Goal: Task Accomplishment & Management: Use online tool/utility

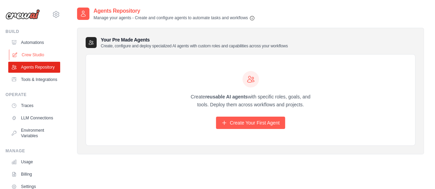
click at [37, 57] on link "Crew Studio" at bounding box center [35, 54] width 52 height 11
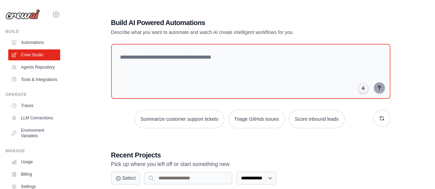
scroll to position [87, 0]
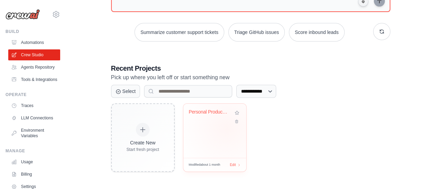
click at [227, 128] on div "Personal Productivity & Project Man..." at bounding box center [214, 131] width 63 height 54
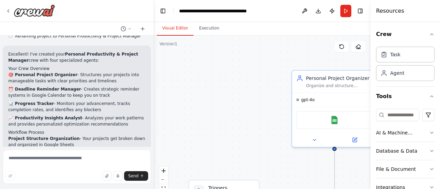
scroll to position [594, 0]
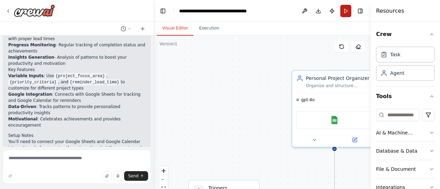
click at [350, 9] on button "Run" at bounding box center [345, 11] width 11 height 12
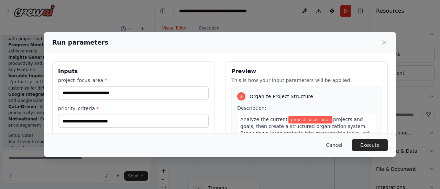
click at [342, 145] on button "Cancel" at bounding box center [334, 145] width 27 height 12
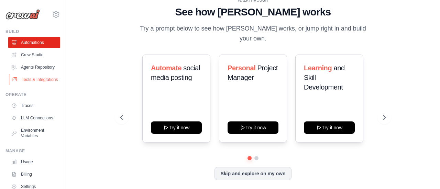
click at [32, 83] on link "Tools & Integrations" at bounding box center [35, 79] width 52 height 11
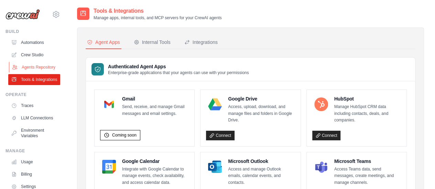
click at [38, 67] on link "Agents Repository" at bounding box center [35, 67] width 52 height 11
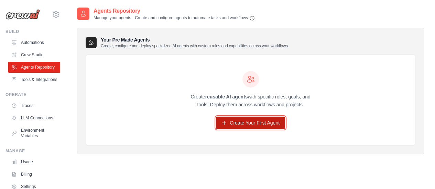
click at [234, 122] on link "Create Your First Agent" at bounding box center [250, 123] width 69 height 12
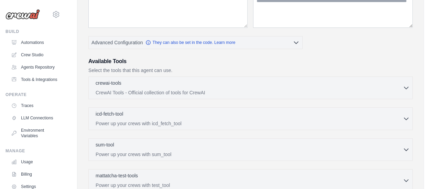
scroll to position [23, 0]
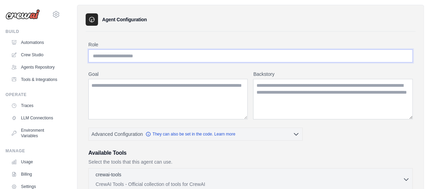
click at [138, 57] on input "Role" at bounding box center [250, 55] width 324 height 13
click at [33, 56] on link "Crew Studio" at bounding box center [35, 54] width 52 height 11
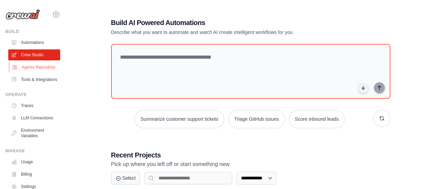
click at [39, 66] on link "Agents Repository" at bounding box center [35, 67] width 52 height 11
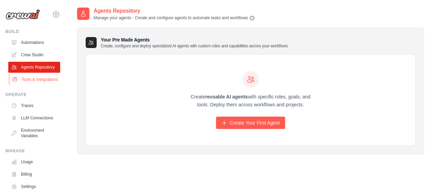
click at [37, 85] on link "Tools & Integrations" at bounding box center [35, 79] width 52 height 11
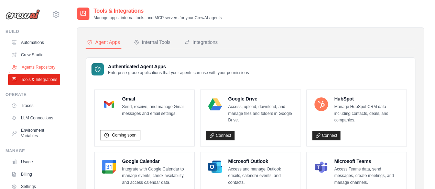
click at [46, 64] on link "Agents Repository" at bounding box center [35, 67] width 52 height 11
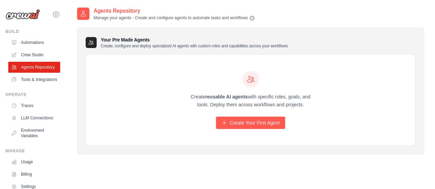
click at [49, 54] on link "Crew Studio" at bounding box center [34, 54] width 52 height 11
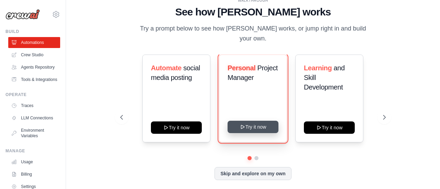
click at [254, 122] on button "Try it now" at bounding box center [252, 127] width 51 height 12
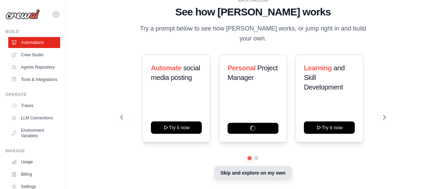
click at [256, 167] on button "Skip and explore on my own" at bounding box center [252, 173] width 77 height 13
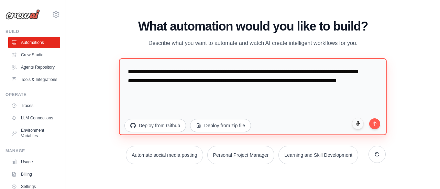
drag, startPoint x: 128, startPoint y: 72, endPoint x: 251, endPoint y: 100, distance: 125.9
click at [251, 100] on textarea "**********" at bounding box center [253, 96] width 268 height 77
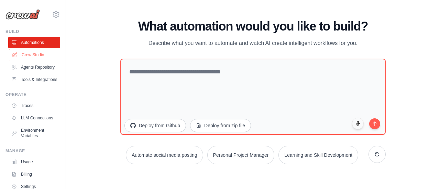
click at [40, 57] on link "Crew Studio" at bounding box center [35, 54] width 52 height 11
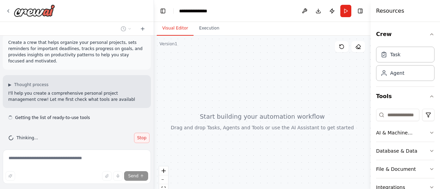
click at [137, 135] on span "Stop" at bounding box center [141, 137] width 9 height 5
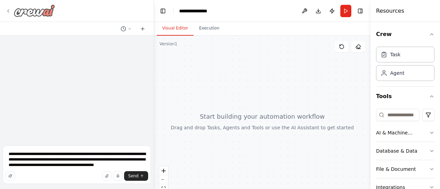
click at [5, 10] on icon at bounding box center [7, 10] width 5 height 5
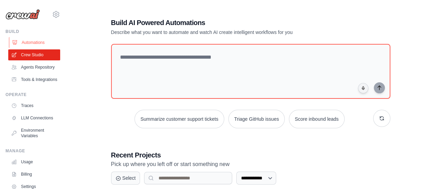
click at [43, 43] on link "Automations" at bounding box center [35, 42] width 52 height 11
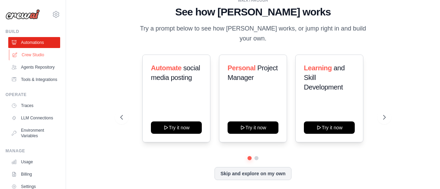
click at [38, 50] on link "Crew Studio" at bounding box center [35, 54] width 52 height 11
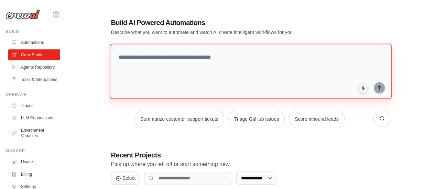
click at [187, 57] on textarea at bounding box center [250, 72] width 282 height 56
paste textarea "**********"
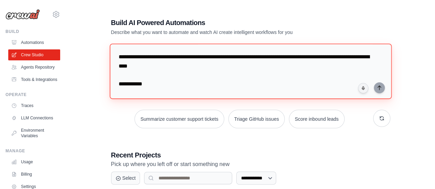
scroll to position [525, 0]
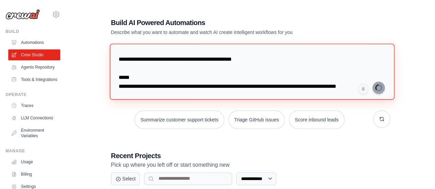
type textarea "**********"
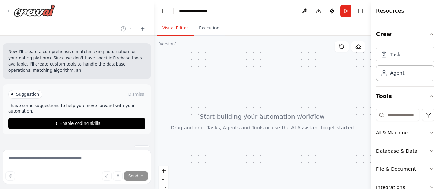
scroll to position [528, 0]
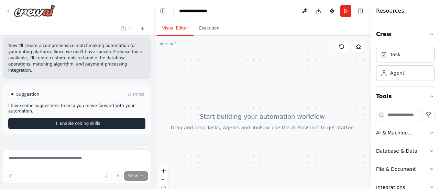
click at [122, 118] on button "Enable coding skills" at bounding box center [76, 123] width 137 height 11
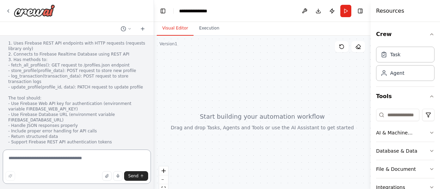
scroll to position [969, 0]
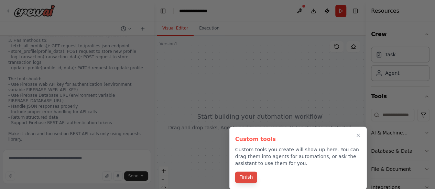
click at [250, 180] on button "Finish" at bounding box center [246, 177] width 22 height 11
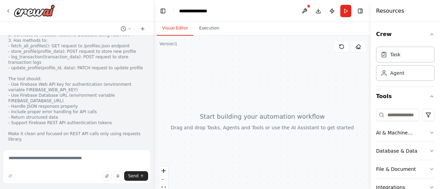
click at [129, 183] on button "View code" at bounding box center [134, 185] width 21 height 5
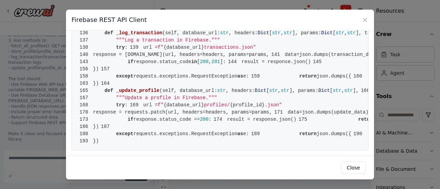
scroll to position [1294, 0]
click at [362, 169] on button "Close" at bounding box center [353, 168] width 25 height 12
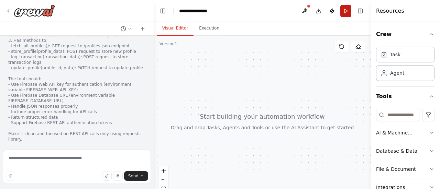
click at [348, 11] on button "Run" at bounding box center [345, 11] width 11 height 12
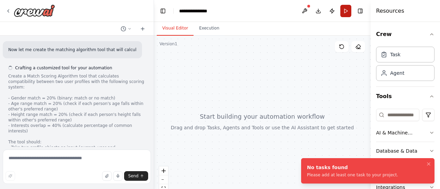
scroll to position [1130, 0]
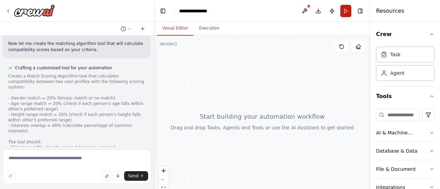
click at [342, 10] on button "Run" at bounding box center [345, 11] width 11 height 12
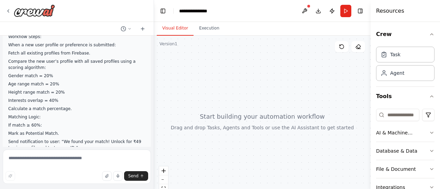
scroll to position [0, 0]
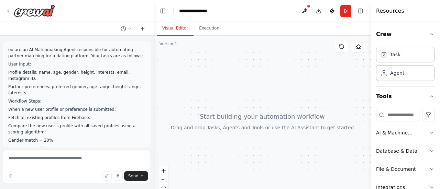
click at [142, 26] on icon at bounding box center [142, 28] width 5 height 5
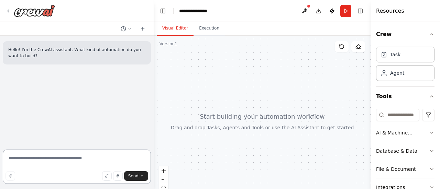
click at [60, 160] on textarea at bounding box center [77, 167] width 148 height 34
click at [65, 160] on textarea at bounding box center [77, 167] width 148 height 34
paste textarea "**********"
type textarea "**********"
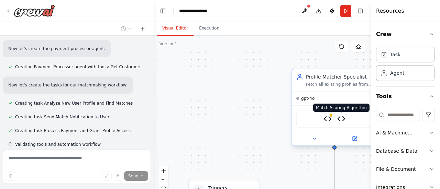
scroll to position [900, 0]
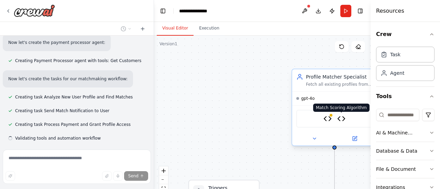
click at [344, 119] on img at bounding box center [341, 119] width 8 height 8
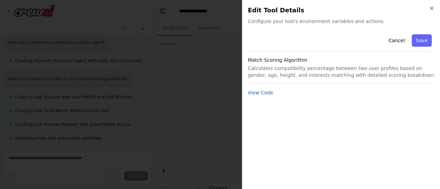
drag, startPoint x: 295, startPoint y: 26, endPoint x: 289, endPoint y: 52, distance: 26.4
click at [295, 26] on div "Close Edit Tool Details Configure your tool's environment variables and actions…" at bounding box center [341, 94] width 198 height 189
click at [269, 93] on button "View Code" at bounding box center [260, 92] width 25 height 7
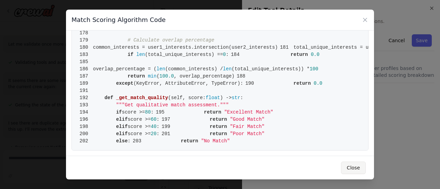
scroll to position [1164, 0]
click at [351, 168] on button "Close" at bounding box center [353, 168] width 25 height 12
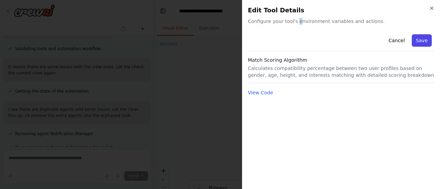
scroll to position [1178, 0]
drag, startPoint x: 420, startPoint y: 44, endPoint x: 401, endPoint y: 73, distance: 34.3
click at [401, 73] on div "Cancel Save Match Scoring Algorithm Calculates compatibility percentage between…" at bounding box center [341, 64] width 187 height 65
click at [420, 43] on button "Save" at bounding box center [422, 40] width 20 height 12
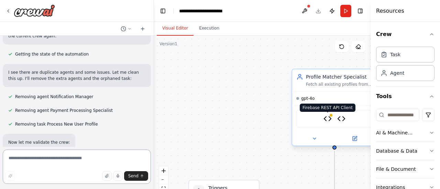
scroll to position [1217, 0]
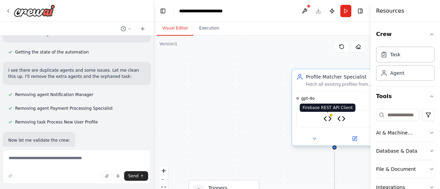
click at [327, 119] on img at bounding box center [327, 119] width 8 height 8
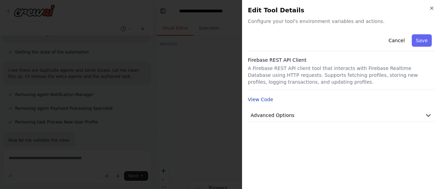
click at [261, 99] on button "View Code" at bounding box center [260, 99] width 25 height 7
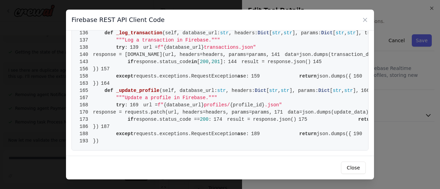
scroll to position [1294, 0]
click at [354, 166] on button "Close" at bounding box center [353, 168] width 25 height 12
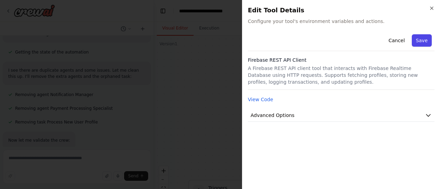
click at [430, 40] on button "Save" at bounding box center [422, 40] width 20 height 12
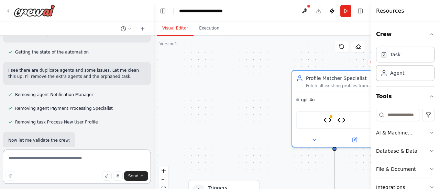
click at [66, 165] on textarea at bounding box center [77, 167] width 148 height 34
type textarea "***"
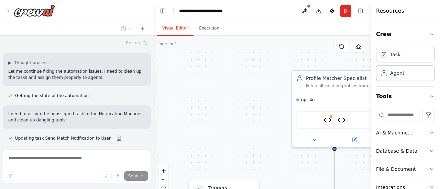
scroll to position [1401, 0]
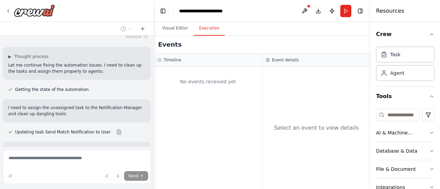
click at [207, 26] on button "Execution" at bounding box center [208, 28] width 31 height 14
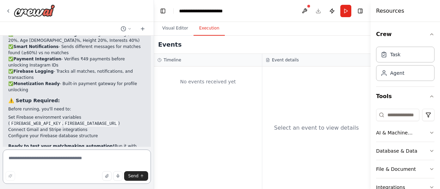
scroll to position [2076, 0]
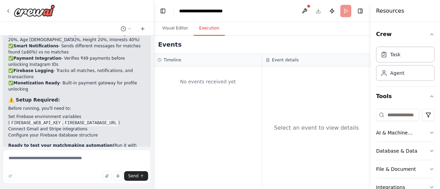
scroll to position [2020, 0]
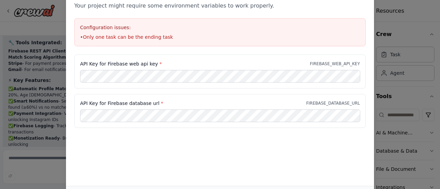
click at [194, 57] on div "API Key for Firebase web api key * FIREBASE_WEB_API_KEY" at bounding box center [219, 72] width 291 height 34
click at [190, 97] on div "API Key for Firebase database url * FIREBASE_DATABASE_URL" at bounding box center [219, 111] width 291 height 34
drag, startPoint x: 360, startPoint y: 22, endPoint x: 364, endPoint y: 23, distance: 4.3
click at [363, 23] on div "Configuration issues: • Only one task can be the ending task" at bounding box center [219, 32] width 291 height 28
click at [384, 27] on div "Environment configuration Your project might require some environment variables…" at bounding box center [220, 94] width 440 height 189
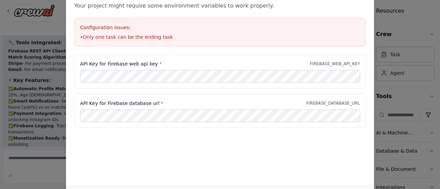
click at [215, 66] on div "API Key for Firebase web api key * FIREBASE_WEB_API_KEY" at bounding box center [220, 63] width 280 height 7
click at [137, 102] on label "API Key for Firebase database url *" at bounding box center [121, 103] width 83 height 7
click at [310, 149] on div "Environment configuration Your project might require some environment variables…" at bounding box center [220, 83] width 308 height 207
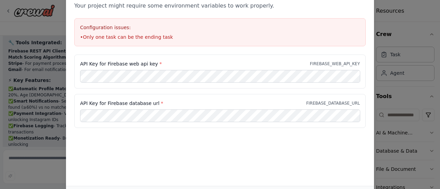
click at [186, 50] on div "Environment configuration Your project might require some environment variables…" at bounding box center [220, 17] width 308 height 75
click at [101, 36] on li "• Only one task can be the ending task" at bounding box center [220, 37] width 280 height 7
click at [98, 36] on li "• Only one task can be the ending task" at bounding box center [220, 37] width 280 height 7
drag, startPoint x: 100, startPoint y: 36, endPoint x: 146, endPoint y: 50, distance: 48.2
click at [102, 36] on li "• Only one task can be the ending task" at bounding box center [220, 37] width 280 height 7
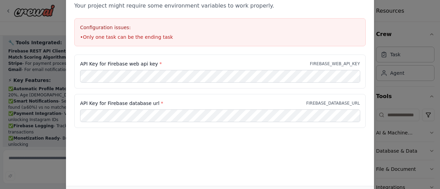
drag, startPoint x: 232, startPoint y: 188, endPoint x: 238, endPoint y: 177, distance: 12.0
click at [255, 169] on div "Environment configuration Your project might require some environment variables…" at bounding box center [220, 83] width 308 height 207
drag, startPoint x: 50, startPoint y: 83, endPoint x: 56, endPoint y: 80, distance: 6.9
click at [52, 82] on div "Environment configuration Your project might require some environment variables…" at bounding box center [220, 94] width 440 height 189
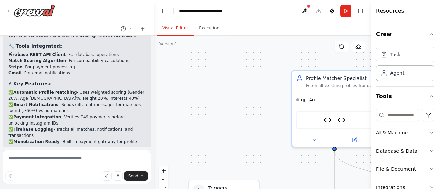
scroll to position [2020, 0]
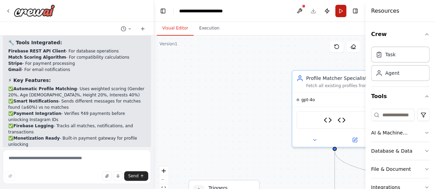
click at [336, 11] on header "**********" at bounding box center [259, 11] width 211 height 22
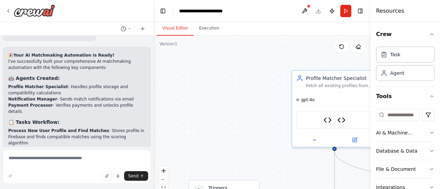
scroll to position [1883, 0]
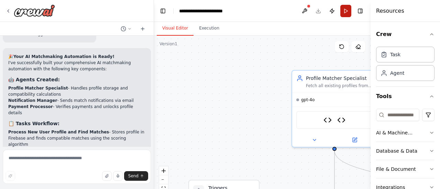
click at [342, 9] on button "Run" at bounding box center [345, 11] width 11 height 12
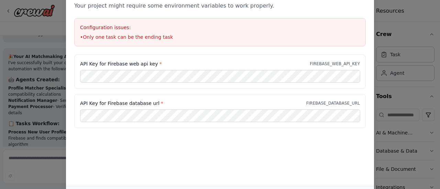
click at [411, 142] on div "Environment configuration Your project might require some environment variables…" at bounding box center [220, 94] width 440 height 189
click at [242, 103] on div "API Key for Firebase database url * FIREBASE_DATABASE_URL" at bounding box center [220, 103] width 280 height 7
click at [247, 101] on div "API Key for Firebase database url * FIREBASE_DATABASE_URL" at bounding box center [220, 103] width 280 height 7
click at [243, 108] on div "API Key for Firebase database url * FIREBASE_DATABASE_URL" at bounding box center [219, 111] width 291 height 34
click at [218, 71] on div "API Key for Firebase web api key * FIREBASE_WEB_API_KEY" at bounding box center [219, 72] width 291 height 34
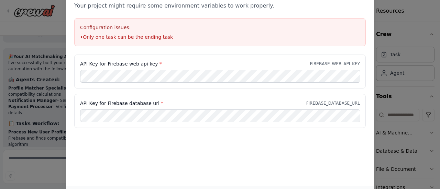
click at [290, 133] on div "API Key for Firebase web api key * FIREBASE_WEB_API_KEY API Key for Firebase da…" at bounding box center [220, 96] width 308 height 82
click at [291, 141] on div "Environment configuration Your project might require some environment variables…" at bounding box center [220, 83] width 308 height 207
drag, startPoint x: 383, startPoint y: 59, endPoint x: 388, endPoint y: 56, distance: 5.5
click at [387, 57] on div "Environment configuration Your project might require some environment variables…" at bounding box center [220, 94] width 440 height 189
click at [118, 27] on h3 "Configuration issues:" at bounding box center [220, 27] width 280 height 7
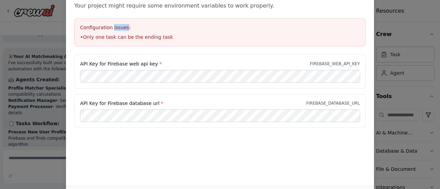
click at [118, 27] on h3 "Configuration issues:" at bounding box center [220, 27] width 280 height 7
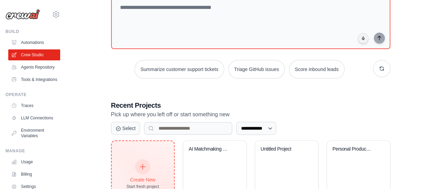
scroll to position [87, 0]
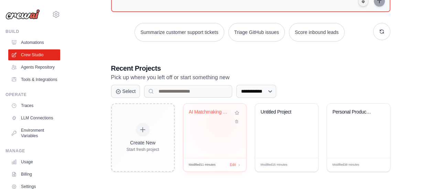
click at [221, 122] on div "AI Matchmaking Automation" at bounding box center [215, 117] width 52 height 16
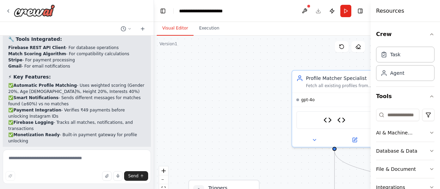
scroll to position [2020, 0]
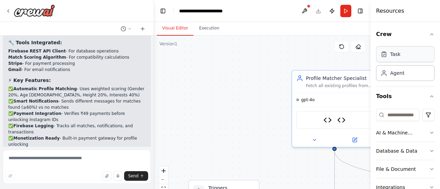
click at [412, 56] on div "Task" at bounding box center [405, 54] width 58 height 16
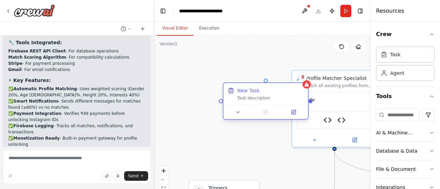
drag, startPoint x: 264, startPoint y: 90, endPoint x: 271, endPoint y: 96, distance: 9.2
click at [271, 96] on div "Task description" at bounding box center [270, 98] width 67 height 5
click at [272, 96] on div "Task description" at bounding box center [270, 98] width 67 height 5
click at [303, 79] on button at bounding box center [302, 77] width 9 height 9
click at [389, 71] on div "Agent" at bounding box center [392, 72] width 24 height 7
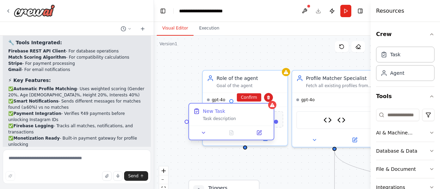
drag, startPoint x: 263, startPoint y: 89, endPoint x: 232, endPoint y: 103, distance: 34.5
click at [227, 108] on div "New Task" at bounding box center [236, 111] width 67 height 7
click at [255, 98] on button "Confirm" at bounding box center [249, 97] width 24 height 8
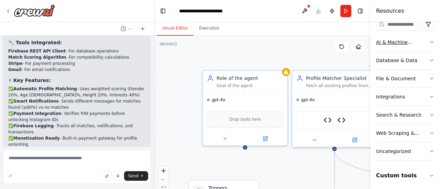
scroll to position [56, 0]
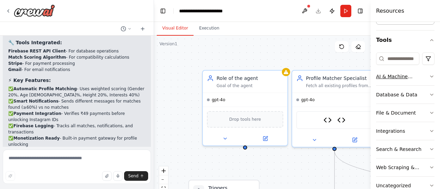
click at [420, 73] on div "AI & Machine Learning" at bounding box center [402, 76] width 53 height 7
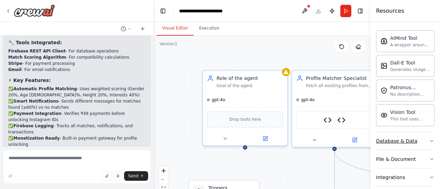
scroll to position [125, 0]
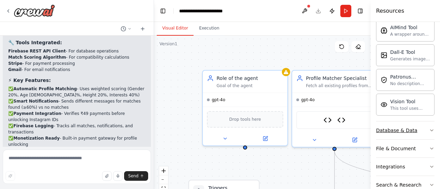
click at [429, 128] on icon "button" at bounding box center [431, 130] width 5 height 5
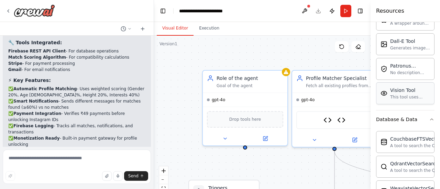
scroll to position [0, 0]
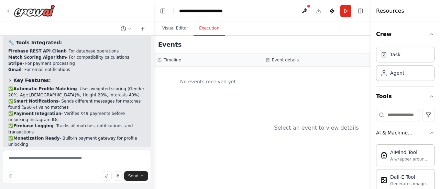
click at [210, 27] on button "Execution" at bounding box center [208, 28] width 31 height 14
click at [214, 58] on div "Timeline" at bounding box center [207, 59] width 101 height 5
click at [282, 59] on h3 "Event details" at bounding box center [285, 59] width 27 height 5
click at [333, 9] on button "Publish" at bounding box center [331, 11] width 11 height 12
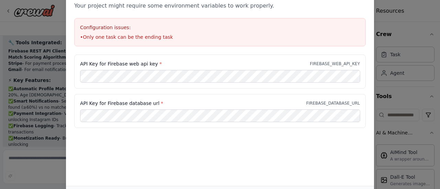
drag, startPoint x: 75, startPoint y: 81, endPoint x: 79, endPoint y: 78, distance: 5.1
click at [78, 79] on div "API Key for Firebase web api key * FIREBASE_WEB_API_KEY" at bounding box center [219, 72] width 291 height 34
